Goal: Information Seeking & Learning: Learn about a topic

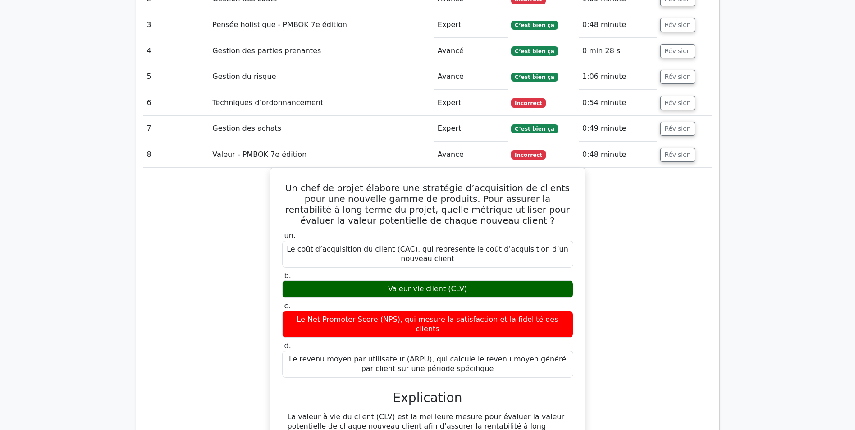
scroll to position [1216, 0]
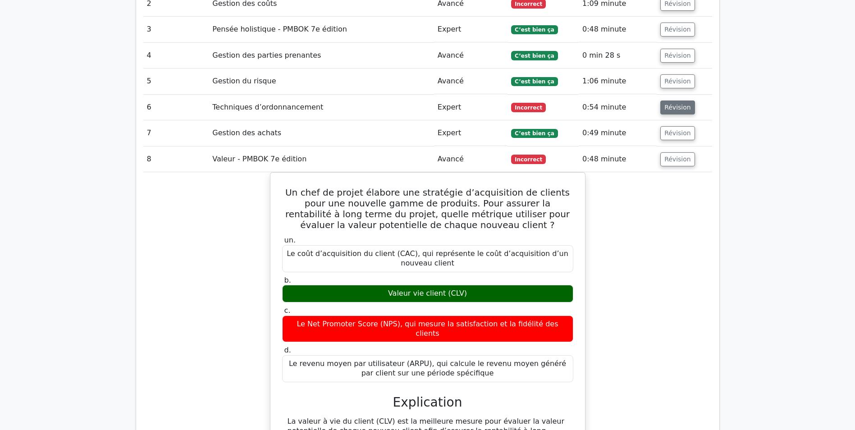
click at [675, 100] on button "Révision" at bounding box center [677, 107] width 35 height 14
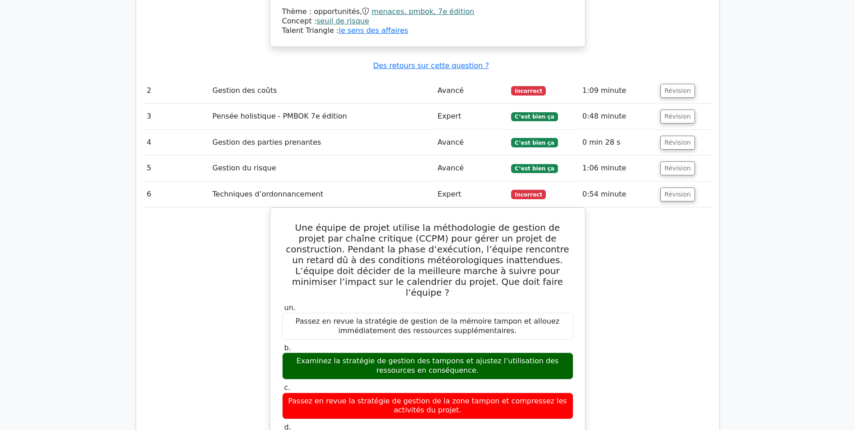
scroll to position [1126, 0]
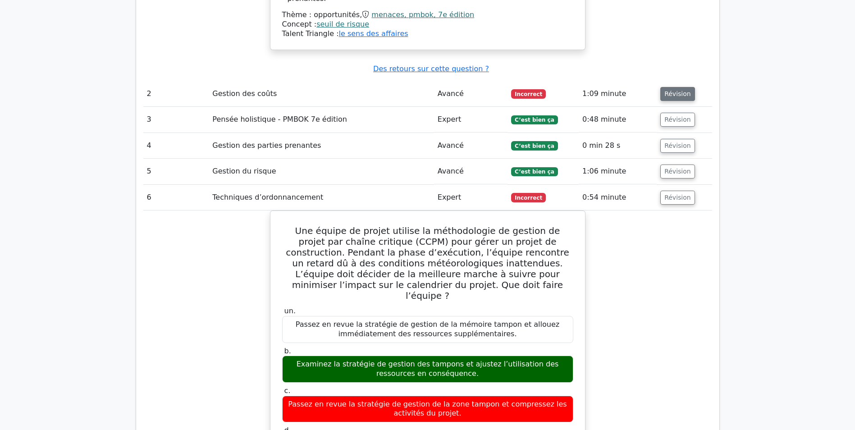
click at [674, 87] on button "Révision" at bounding box center [677, 94] width 35 height 14
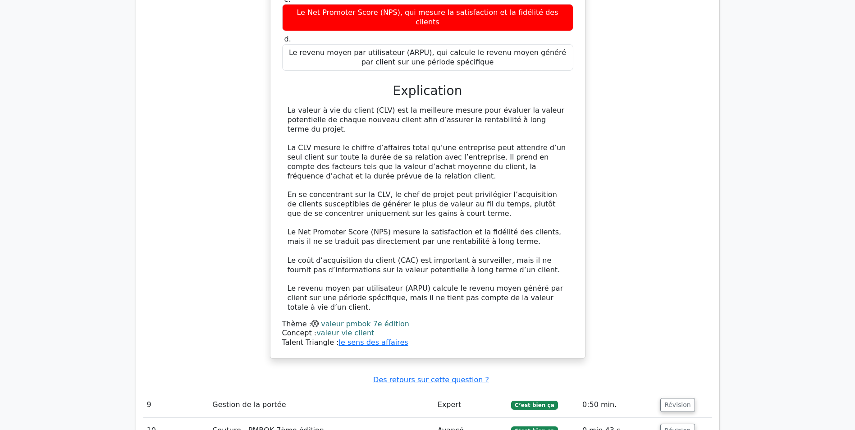
scroll to position [2748, 0]
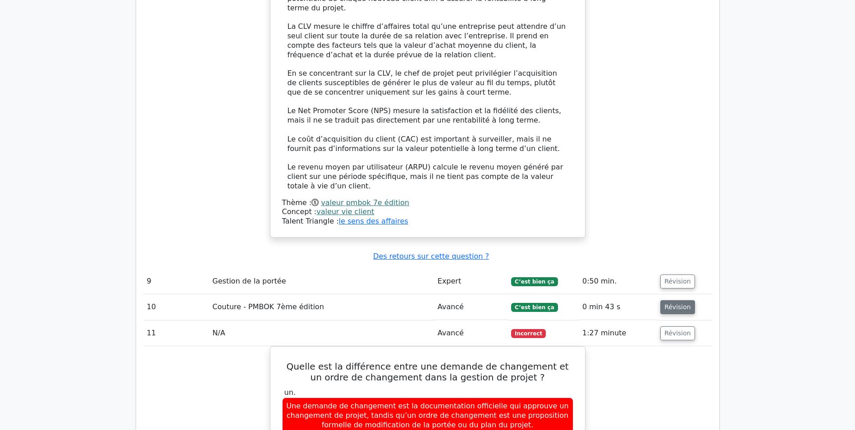
click at [670, 300] on button "Révision" at bounding box center [677, 307] width 35 height 14
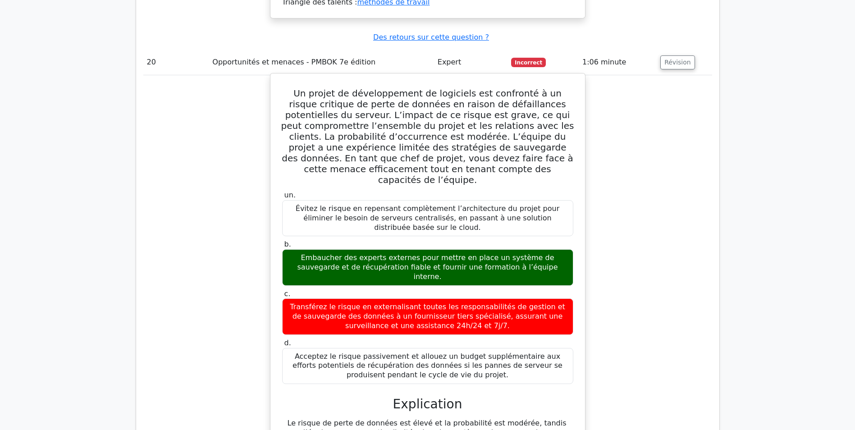
scroll to position [5181, 0]
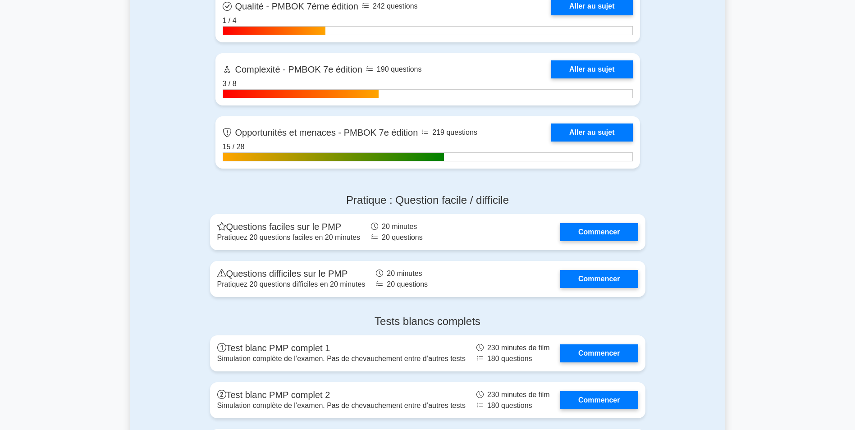
scroll to position [2974, 0]
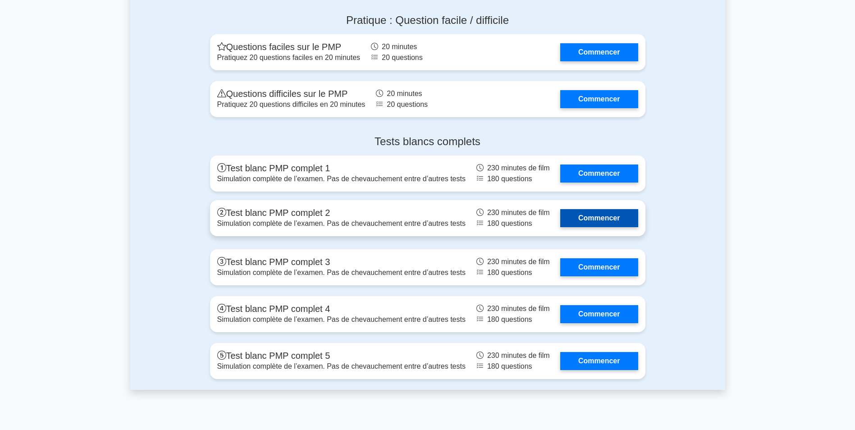
click at [587, 225] on link "Commencer" at bounding box center [599, 218] width 78 height 18
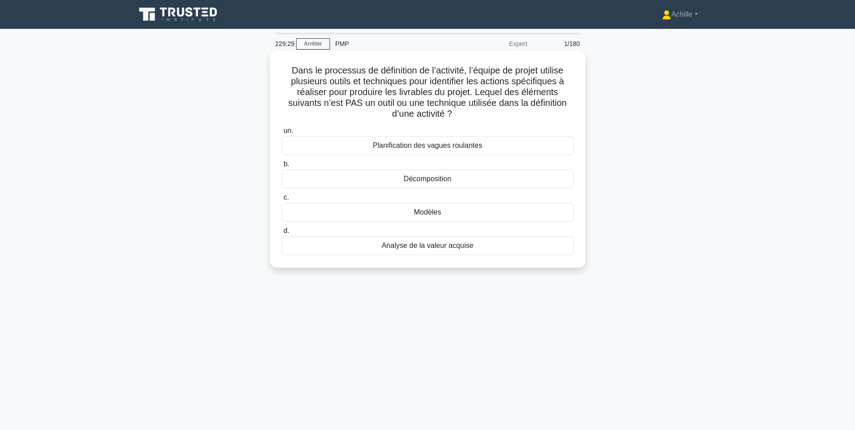
click at [423, 246] on div "Analyse de la valeur acquise" at bounding box center [428, 245] width 292 height 19
click at [282, 234] on input "d. Analyse de la valeur acquise" at bounding box center [282, 231] width 0 height 6
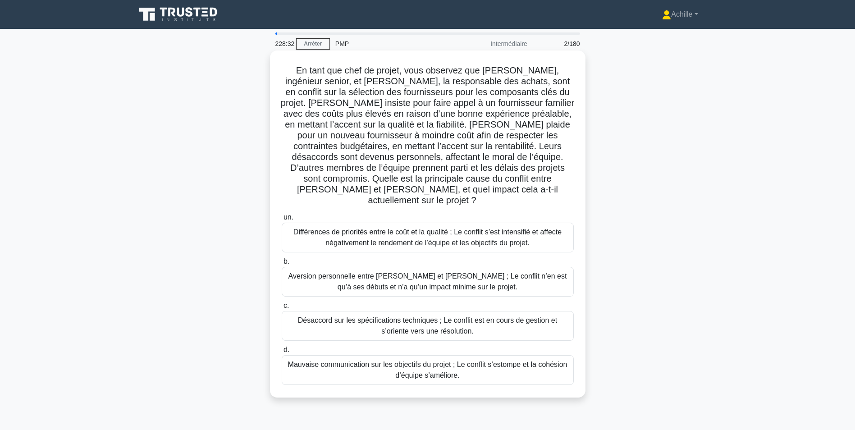
click at [426, 358] on div "Mauvaise communication sur les objectifs du projet ; Le conflit s’estompe et la…" at bounding box center [428, 370] width 292 height 30
click at [282, 353] on input "d. Mauvaise communication sur les objectifs du projet ; Le conflit s’estompe et…" at bounding box center [282, 350] width 0 height 6
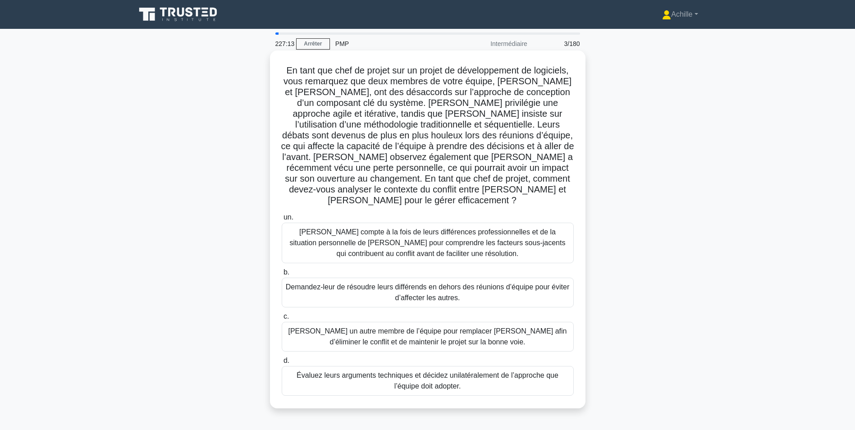
click at [335, 237] on div "[PERSON_NAME] compte à la fois de leurs différences professionnelles et de la s…" at bounding box center [428, 243] width 292 height 41
click at [282, 220] on input "un. Tenez compte à la fois de leurs différences professionnelles et de la situa…" at bounding box center [282, 217] width 0 height 6
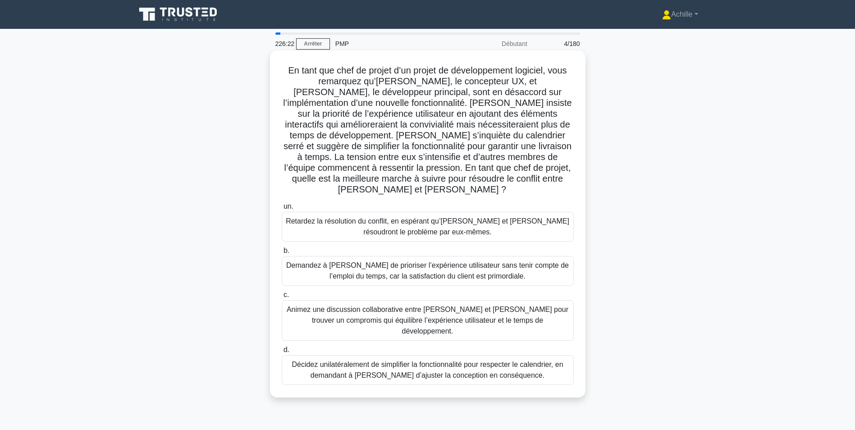
click at [494, 302] on div "Animez une discussion collaborative entre [PERSON_NAME] et [PERSON_NAME] pour t…" at bounding box center [428, 320] width 292 height 41
click at [282, 298] on input "c. Animez une discussion collaborative entre [PERSON_NAME] et [PERSON_NAME] pou…" at bounding box center [282, 295] width 0 height 6
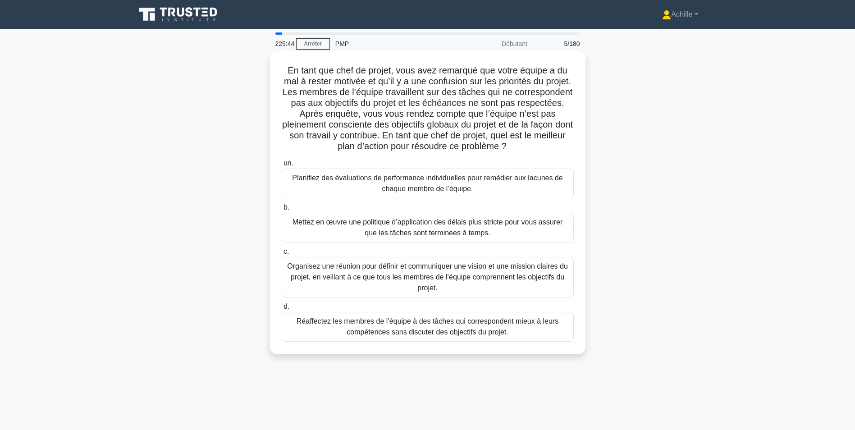
click at [373, 283] on div "Organisez une réunion pour définir et communiquer une vision et une mission cla…" at bounding box center [428, 277] width 292 height 41
click at [282, 255] on input "c. Organisez une réunion pour définir et communiquer une vision et une mission …" at bounding box center [282, 252] width 0 height 6
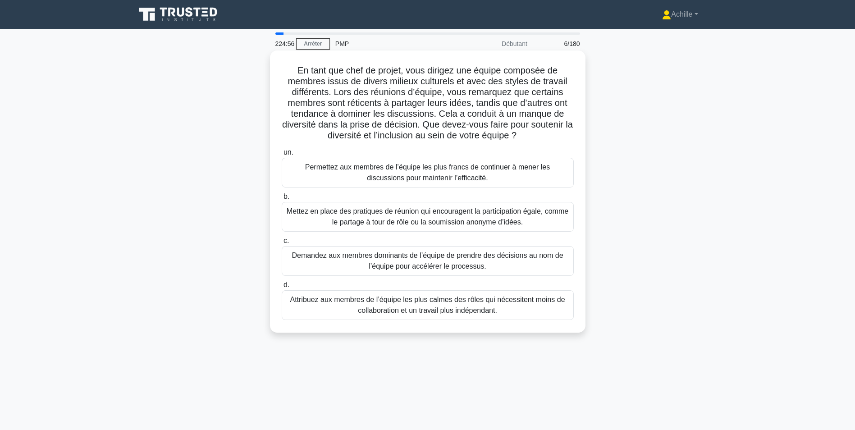
click at [392, 221] on div "Mettez en place des pratiques de réunion qui encouragent la participation égale…" at bounding box center [428, 217] width 292 height 30
click at [282, 200] on input "b. Mettez en place des pratiques de réunion qui encouragent la participation ég…" at bounding box center [282, 197] width 0 height 6
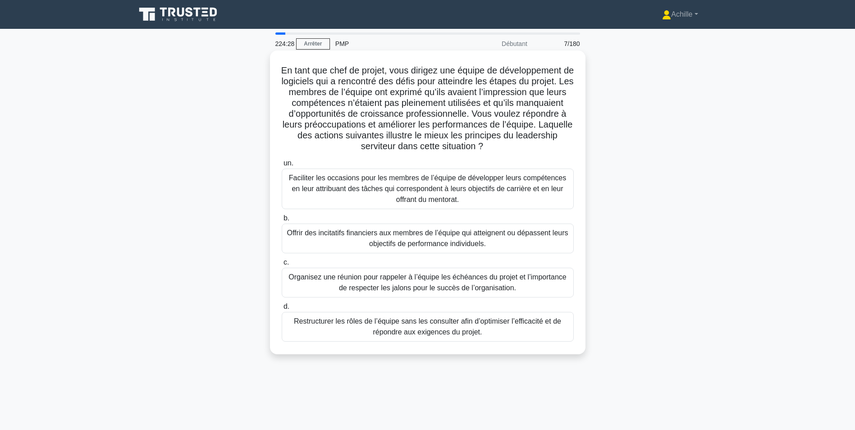
click at [373, 192] on div "Faciliter les occasions pour les membres de l’équipe de développer leurs compét…" at bounding box center [428, 189] width 292 height 41
click at [282, 166] on input "un. Faciliter les occasions pour les membres de l’équipe de développer leurs co…" at bounding box center [282, 163] width 0 height 6
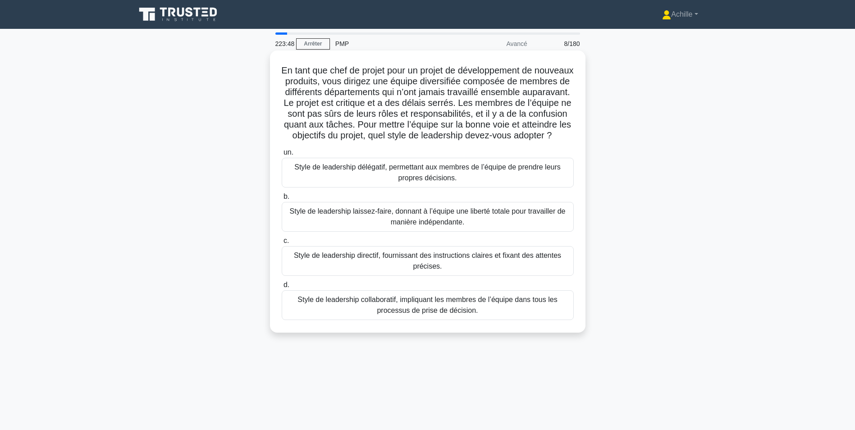
click at [376, 269] on div "Style de leadership directif, fournissant des instructions claires et fixant de…" at bounding box center [428, 261] width 292 height 30
click at [282, 244] on input "c. Style de leadership directif, fournissant des instructions claires et fixant…" at bounding box center [282, 241] width 0 height 6
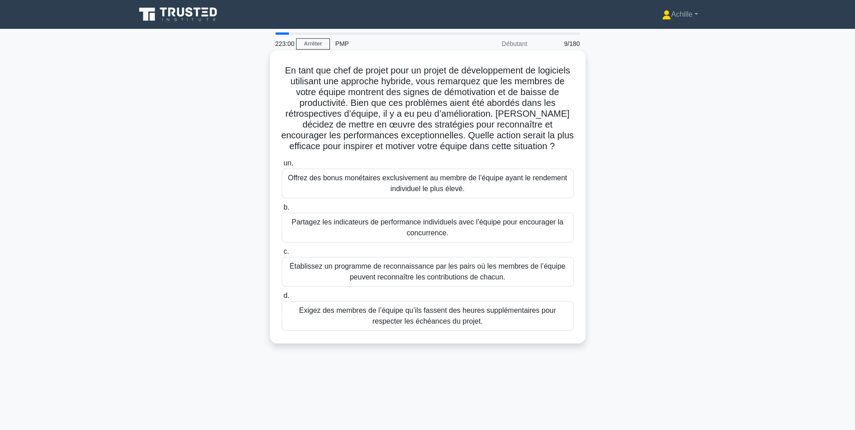
click at [409, 276] on div "Établissez un programme de reconnaissance par les pairs où les membres de l’équ…" at bounding box center [428, 272] width 292 height 30
click at [282, 255] on input "c. Établissez un programme de reconnaissance par les pairs où les membres de l’…" at bounding box center [282, 252] width 0 height 6
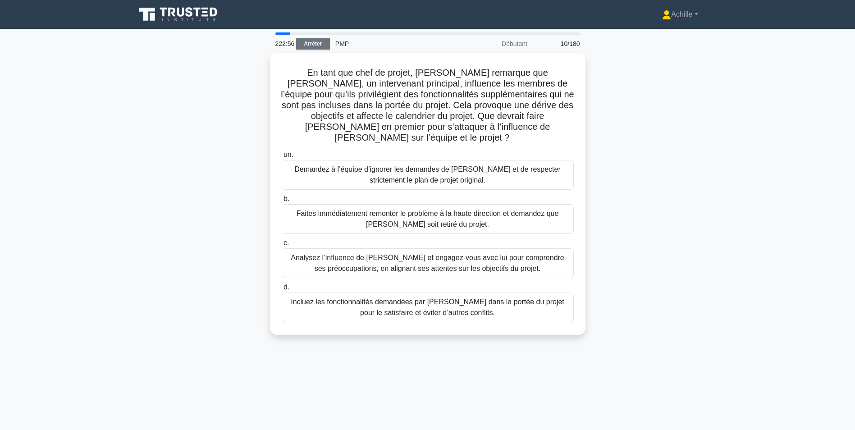
click at [314, 44] on link "Arrêter" at bounding box center [313, 43] width 34 height 11
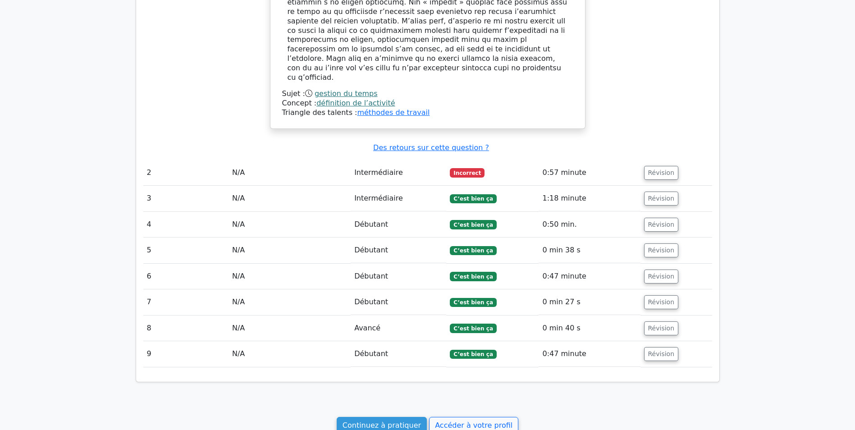
scroll to position [721, 0]
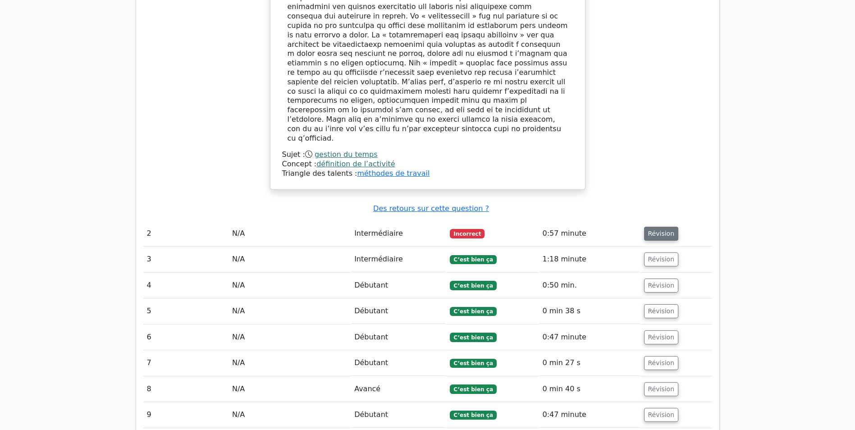
click at [650, 227] on button "Révision" at bounding box center [661, 234] width 35 height 14
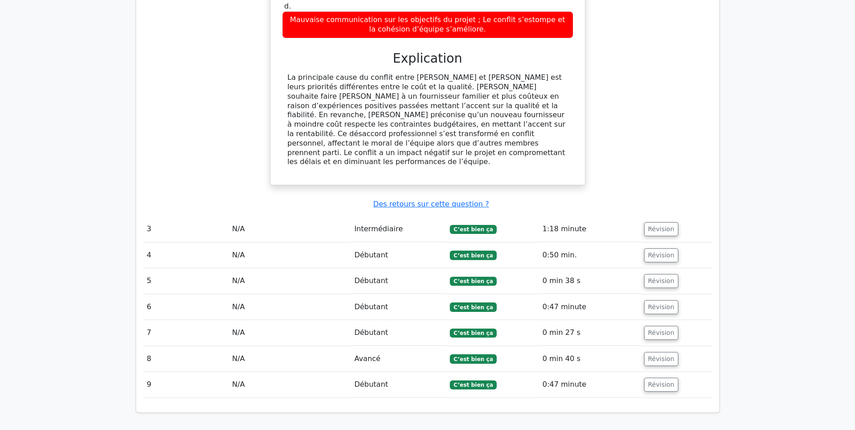
scroll to position [1358, 0]
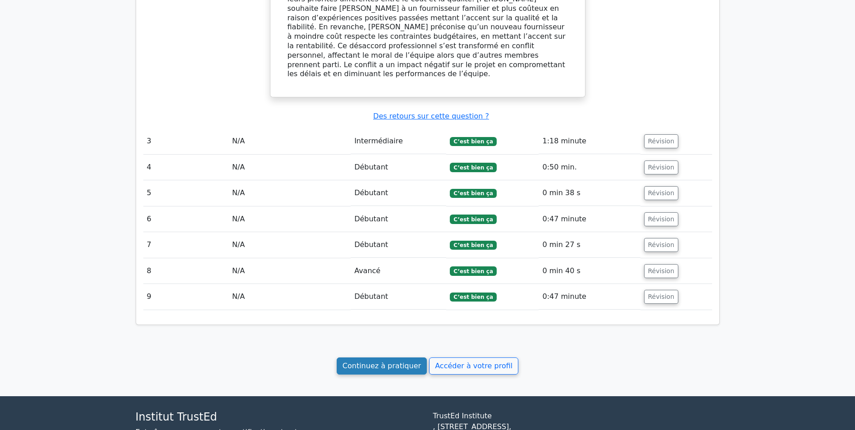
click at [379, 357] on link "Continuez à pratiquer" at bounding box center [382, 365] width 90 height 17
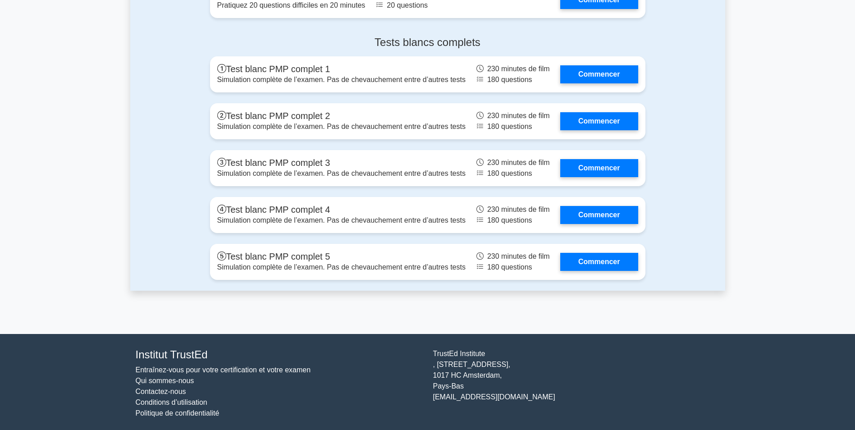
scroll to position [3075, 0]
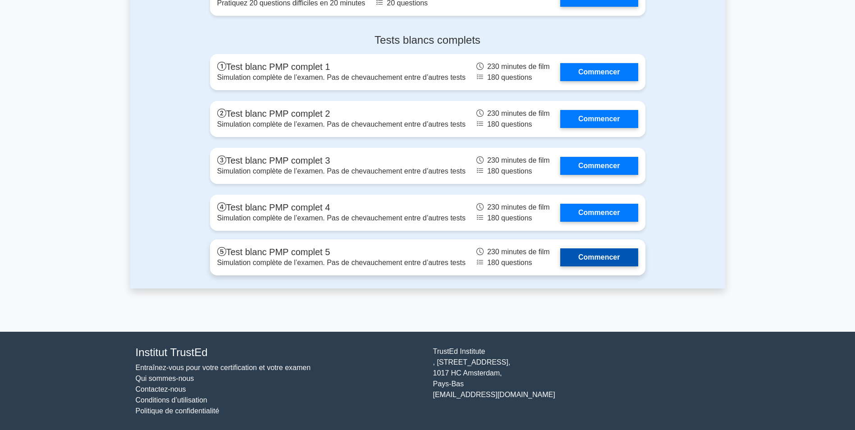
click at [605, 255] on link "Commencer" at bounding box center [599, 257] width 78 height 18
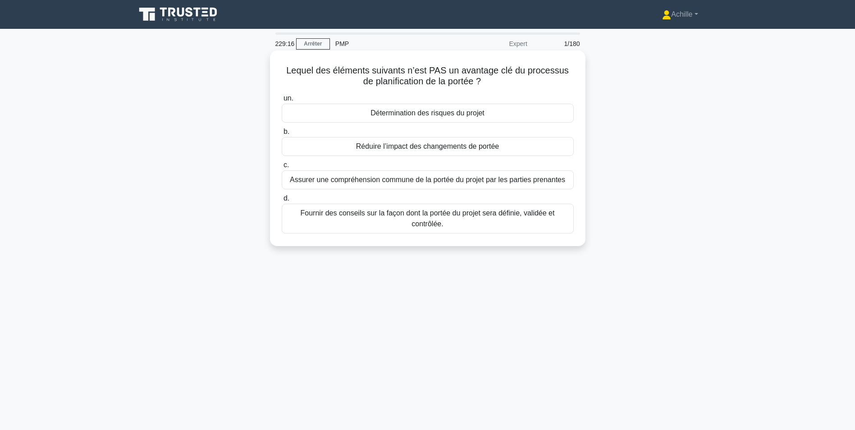
click at [474, 117] on div "Détermination des risques du projet" at bounding box center [428, 113] width 292 height 19
click at [282, 101] on input "un. Détermination des risques du projet" at bounding box center [282, 99] width 0 height 6
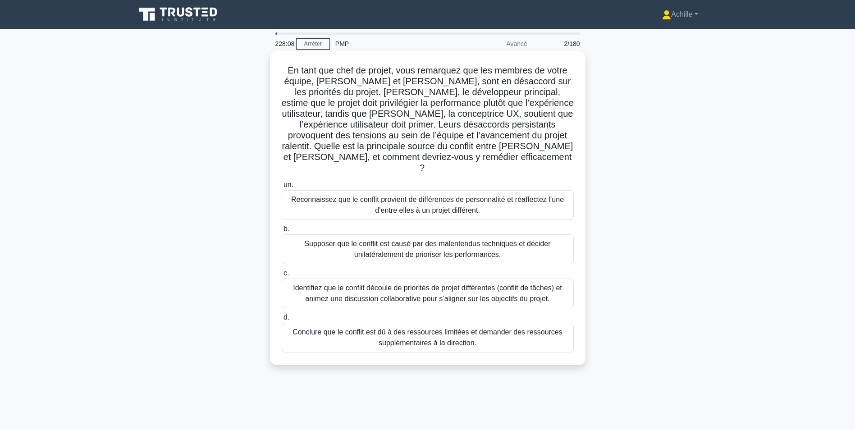
click at [361, 283] on div "Identifiez que le conflit découle de priorités de projet différentes (conflit d…" at bounding box center [428, 293] width 292 height 30
click at [282, 276] on input "c. Identifiez que le conflit découle de priorités de projet différentes (confli…" at bounding box center [282, 273] width 0 height 6
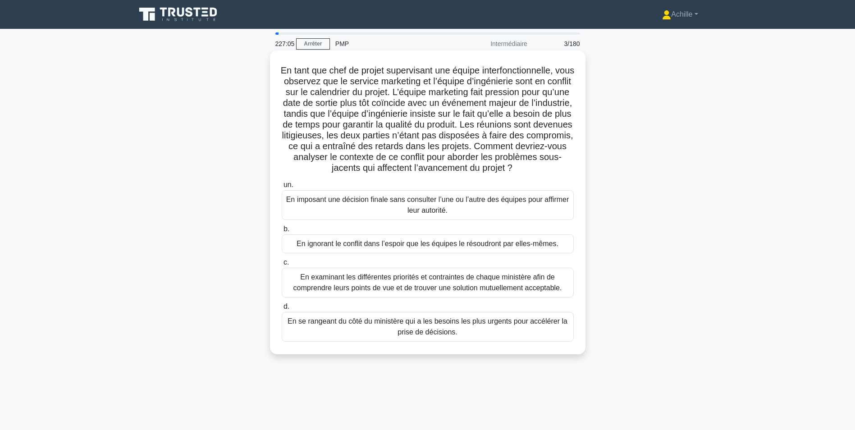
click at [409, 295] on div "En examinant les différentes priorités et contraintes de chaque ministère afin …" at bounding box center [428, 283] width 292 height 30
click at [282, 265] on input "c. En examinant les différentes priorités et contraintes de chaque ministère af…" at bounding box center [282, 263] width 0 height 6
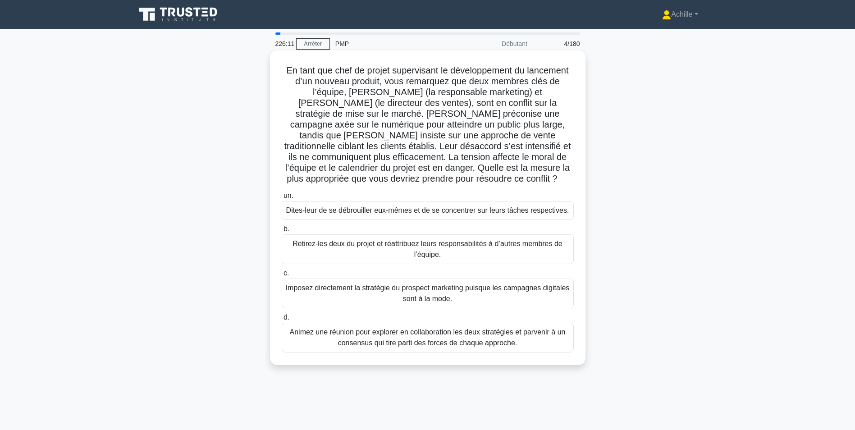
click at [465, 326] on div "Animez une réunion pour explorer en collaboration les deux stratégies et parven…" at bounding box center [428, 338] width 292 height 30
click at [282, 320] on input "d. Animez une réunion pour explorer en collaboration les deux stratégies et par…" at bounding box center [282, 318] width 0 height 6
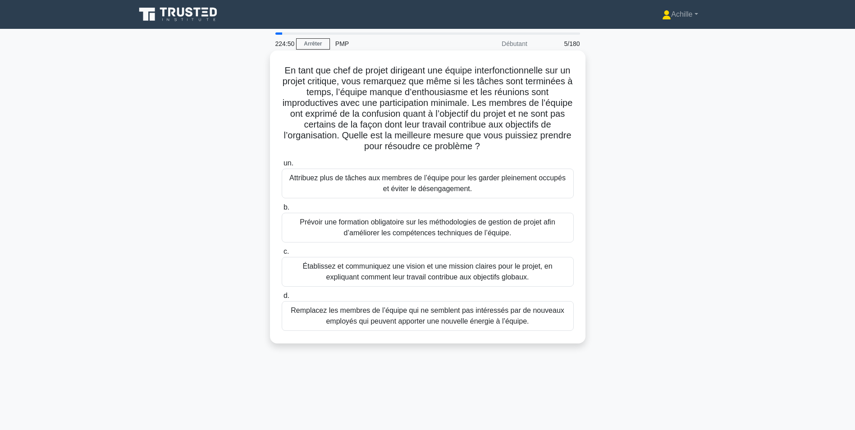
click at [425, 274] on div "Établissez et communiquez une vision et une mission claires pour le projet, en …" at bounding box center [428, 272] width 292 height 30
click at [282, 255] on input "c. Établissez et communiquez une vision et une mission claires pour le projet, …" at bounding box center [282, 252] width 0 height 6
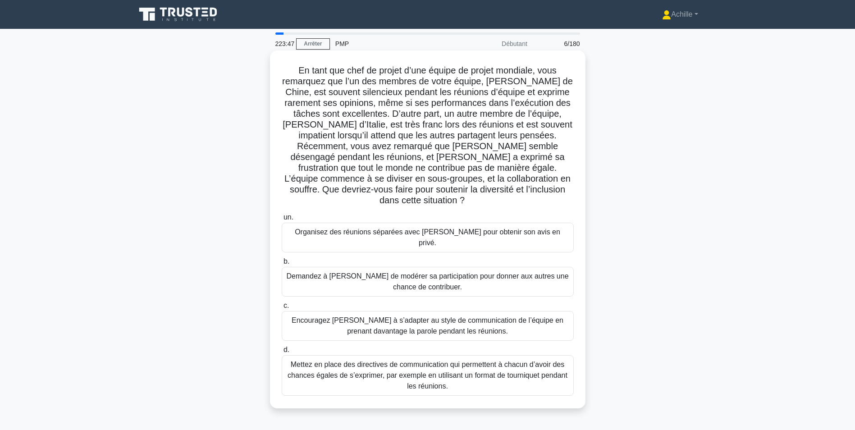
click at [446, 356] on div "Mettez en place des directives de communication qui permettent à chacun d’avoir…" at bounding box center [428, 375] width 292 height 41
click at [282, 353] on input "d. Mettez en place des directives de communication qui permettent à chacun d’av…" at bounding box center [282, 350] width 0 height 6
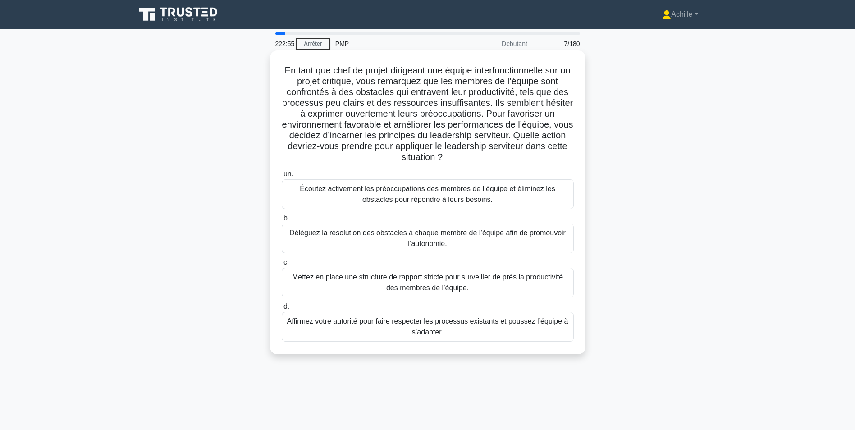
click at [404, 194] on div "Écoutez activement les préoccupations des membres de l’équipe et éliminez les o…" at bounding box center [428, 194] width 292 height 30
click at [282, 177] on input "un. Écoutez activement les préoccupations des membres de l’équipe et éliminez l…" at bounding box center [282, 174] width 0 height 6
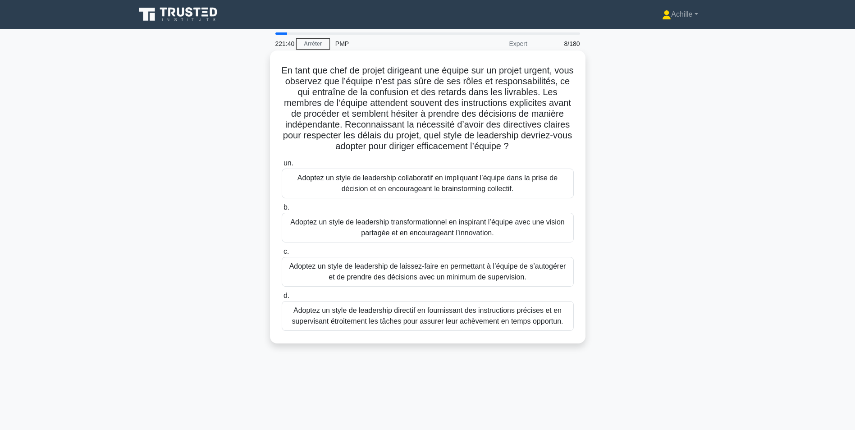
click at [415, 316] on div "Adoptez un style de leadership directif en fournissant des instructions précise…" at bounding box center [428, 316] width 292 height 30
click at [282, 299] on input "d. Adoptez un style de leadership directif en fournissant des instructions préc…" at bounding box center [282, 296] width 0 height 6
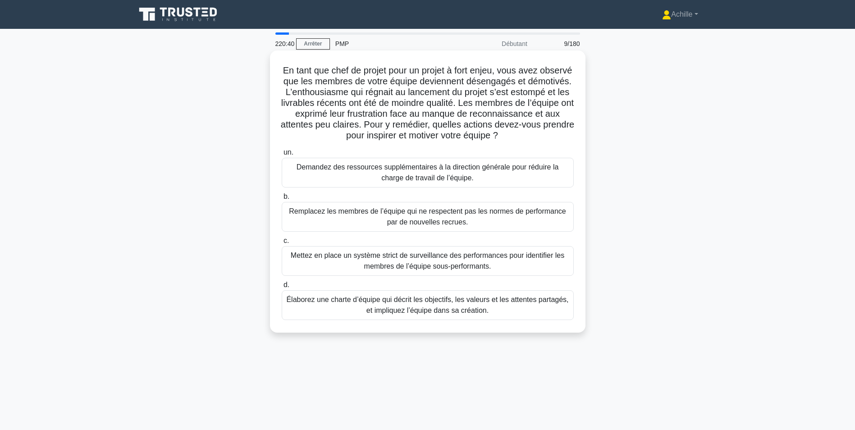
click at [410, 303] on div "Élaborez une charte d’équipe qui décrit les objectifs, les valeurs et les atten…" at bounding box center [428, 305] width 292 height 30
click at [282, 288] on input "d. Élaborez une charte d’équipe qui décrit les objectifs, les valeurs et les at…" at bounding box center [282, 285] width 0 height 6
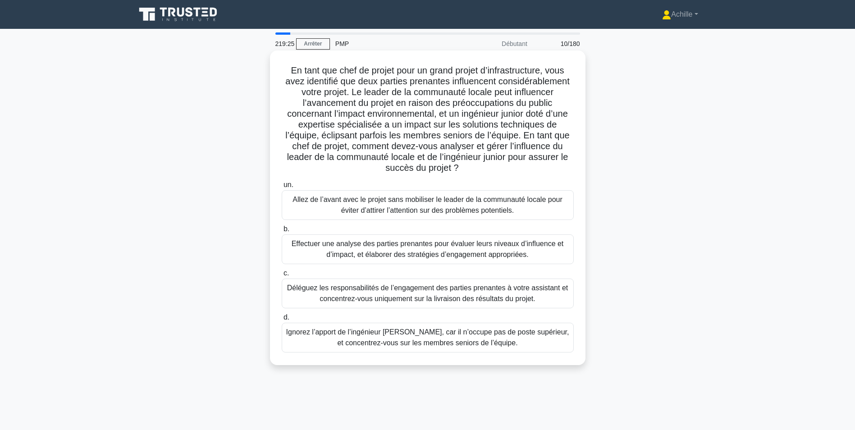
click at [508, 246] on div "Effectuer une analyse des parties prenantes pour évaluer leurs niveaux d’influe…" at bounding box center [428, 249] width 292 height 30
click at [282, 232] on input "b. Effectuer une analyse des parties prenantes pour évaluer leurs niveaux d’inf…" at bounding box center [282, 229] width 0 height 6
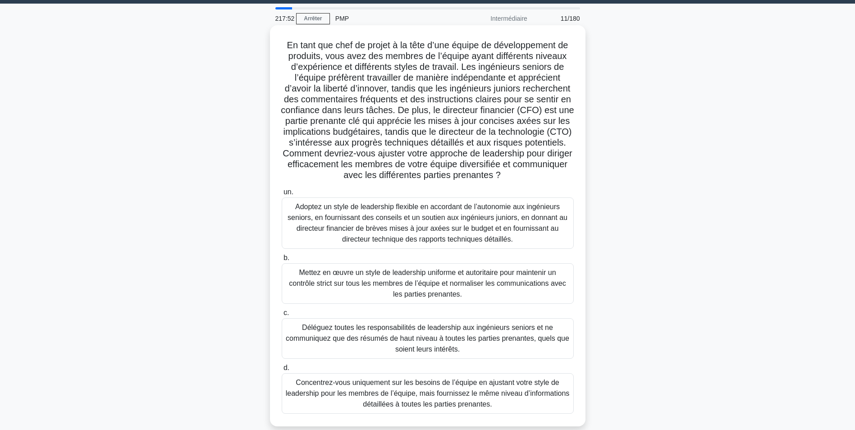
scroll to position [45, 0]
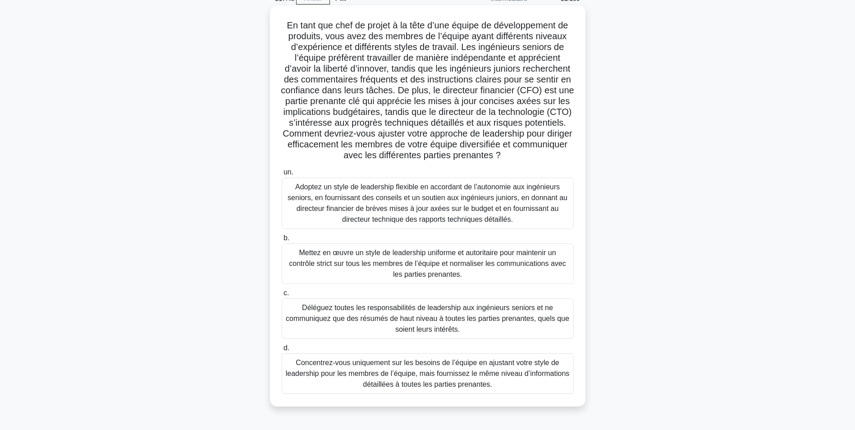
click at [478, 210] on div "Adoptez un style de leadership flexible en accordant de l’autonomie aux ingénie…" at bounding box center [428, 203] width 292 height 51
click at [282, 175] on input "un. Adoptez un style de leadership flexible en accordant de l’autonomie aux ing…" at bounding box center [282, 172] width 0 height 6
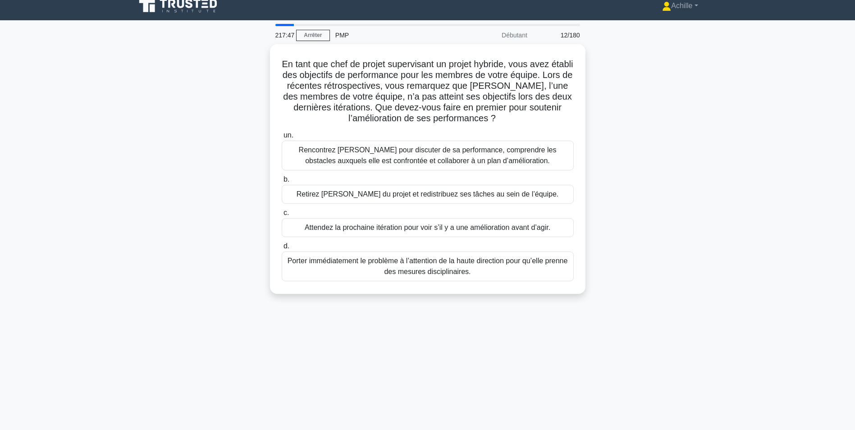
scroll to position [0, 0]
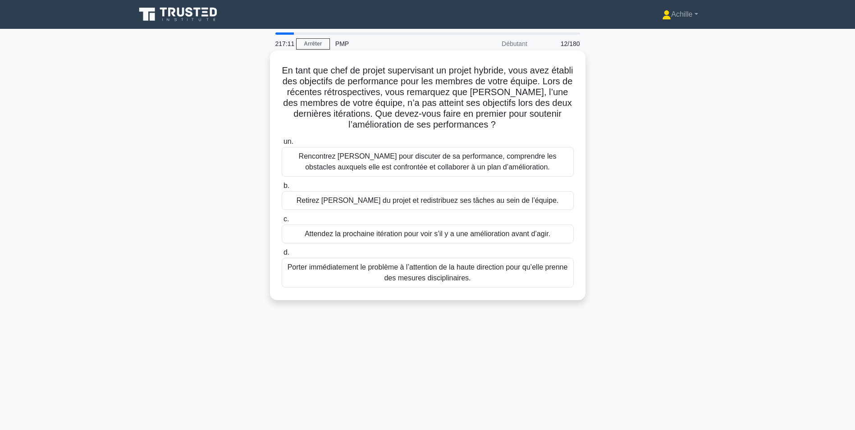
click at [468, 164] on div "Rencontrez Maria pour discuter de sa performance, comprendre les obstacles auxq…" at bounding box center [428, 162] width 292 height 30
click at [282, 145] on input "un. Rencontrez Maria pour discuter de sa performance, comprendre les obstacles …" at bounding box center [282, 142] width 0 height 6
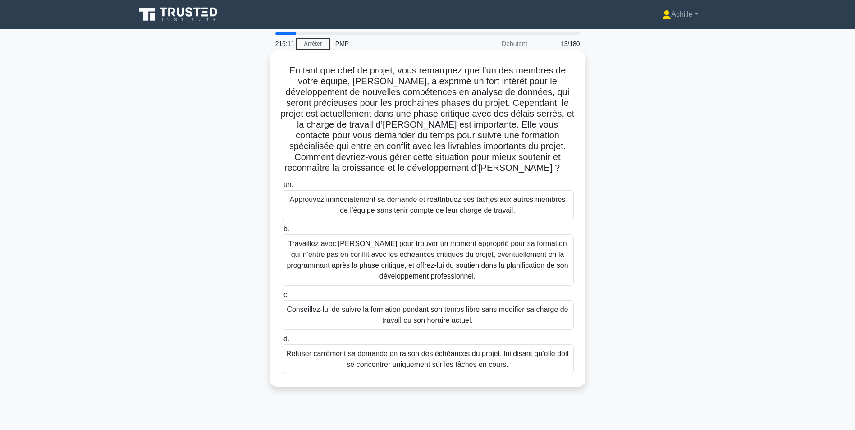
click at [460, 249] on div "Travaillez avec Emily pour trouver un moment approprié pour sa formation qui n’…" at bounding box center [428, 259] width 292 height 51
click at [282, 232] on input "b. Travaillez avec Emily pour trouver un moment approprié pour sa formation qui…" at bounding box center [282, 229] width 0 height 6
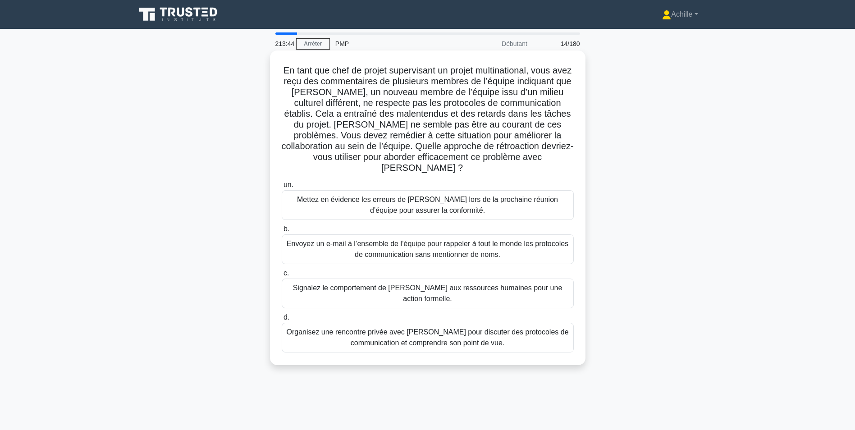
click at [446, 323] on div "Organisez une rencontre privée avec Jacob pour discuter des protocoles de commu…" at bounding box center [428, 338] width 292 height 30
click at [282, 320] on input "d. Organisez une rencontre privée avec Jacob pour discuter des protocoles de co…" at bounding box center [282, 318] width 0 height 6
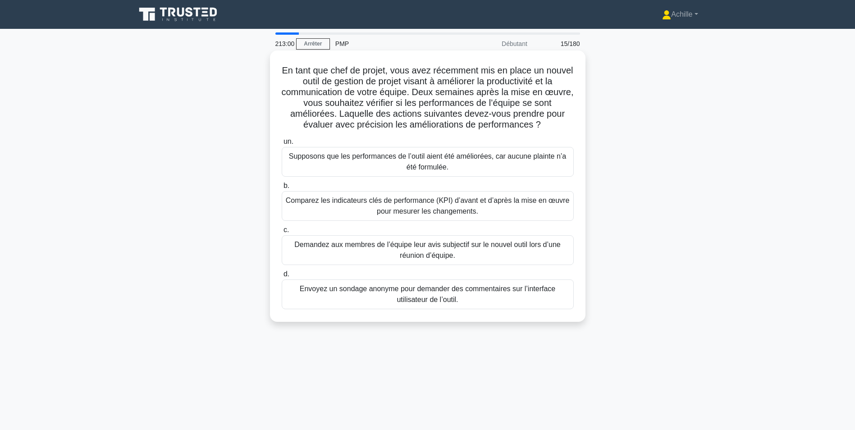
click at [430, 203] on div "Comparez les indicateurs clés de performance (KPI) d’avant et d’après la mise e…" at bounding box center [428, 206] width 292 height 30
click at [282, 189] on input "b. Comparez les indicateurs clés de performance (KPI) d’avant et d’après la mis…" at bounding box center [282, 186] width 0 height 6
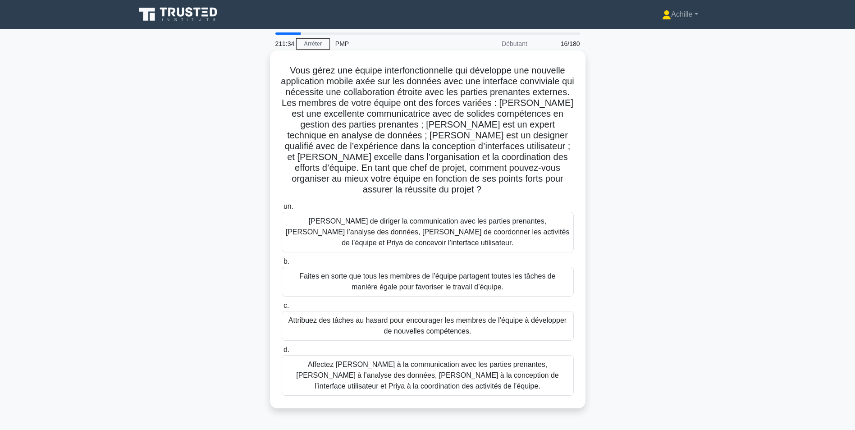
click at [445, 370] on div "Affectez Maria à la communication avec les parties prenantes, Ahmed à l’analyse…" at bounding box center [428, 375] width 292 height 41
click at [282, 353] on input "d. Affectez Maria à la communication avec les parties prenantes, Ahmed à l’anal…" at bounding box center [282, 350] width 0 height 6
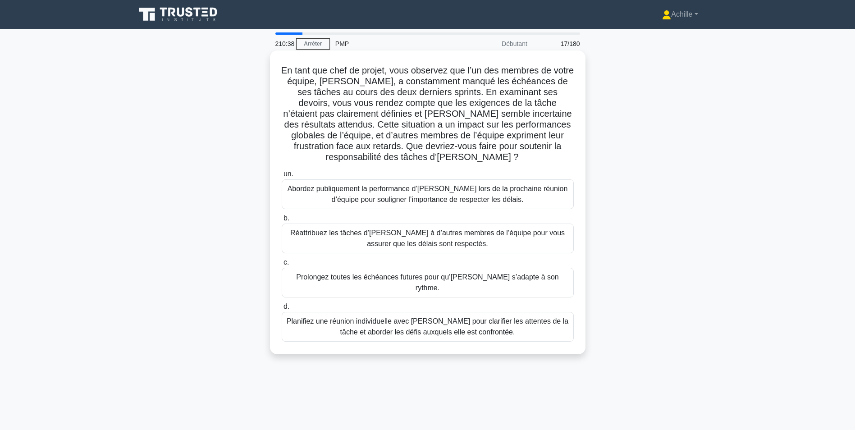
click at [428, 317] on div "Planifiez une réunion individuelle avec Emily pour clarifier les attentes de la…" at bounding box center [428, 327] width 292 height 30
click at [282, 310] on input "d. Planifiez une réunion individuelle avec Emily pour clarifier les attentes de…" at bounding box center [282, 307] width 0 height 6
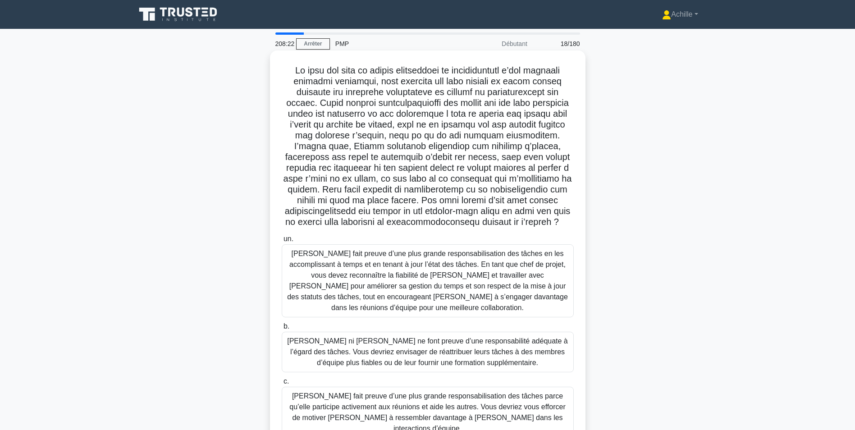
click at [464, 284] on div "Jacob fait preuve d’une plus grande responsabilisation des tâches en les accomp…" at bounding box center [428, 280] width 292 height 73
click at [282, 242] on input "un. Jacob fait preuve d’une plus grande responsabilisation des tâches en les ac…" at bounding box center [282, 239] width 0 height 6
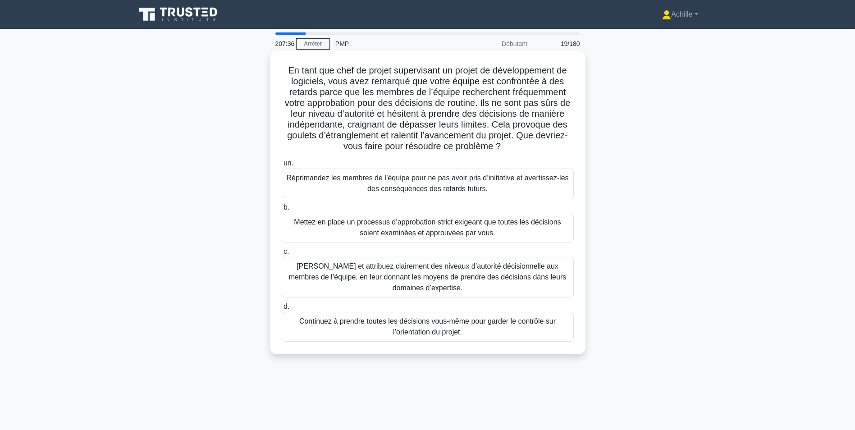
click at [402, 282] on div "Définissez et attribuez clairement des niveaux d’autorité décisionnelle aux mem…" at bounding box center [428, 277] width 292 height 41
click at [282, 255] on input "c. Définissez et attribuez clairement des niveaux d’autorité décisionnelle aux …" at bounding box center [282, 252] width 0 height 6
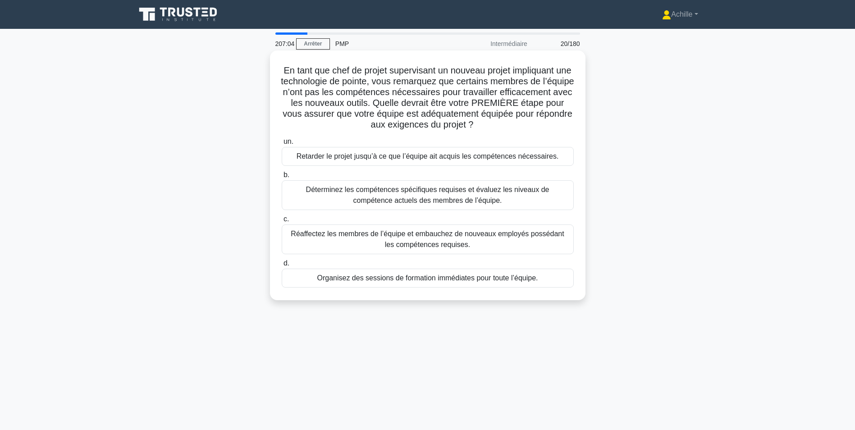
click at [524, 202] on div "Déterminez les compétences spécifiques requises et évaluez les niveaux de compé…" at bounding box center [428, 195] width 292 height 30
click at [282, 178] on input "b. Déterminez les compétences spécifiques requises et évaluez les niveaux de co…" at bounding box center [282, 175] width 0 height 6
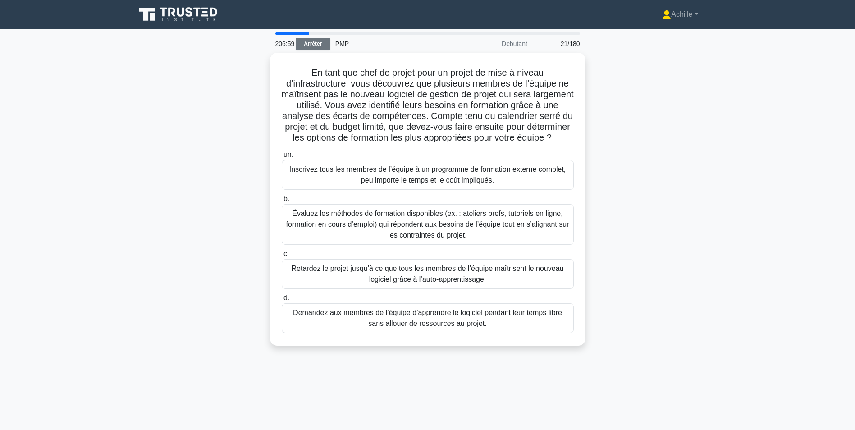
click at [311, 47] on link "Arrêter" at bounding box center [313, 43] width 34 height 11
